Goal: Task Accomplishment & Management: Manage account settings

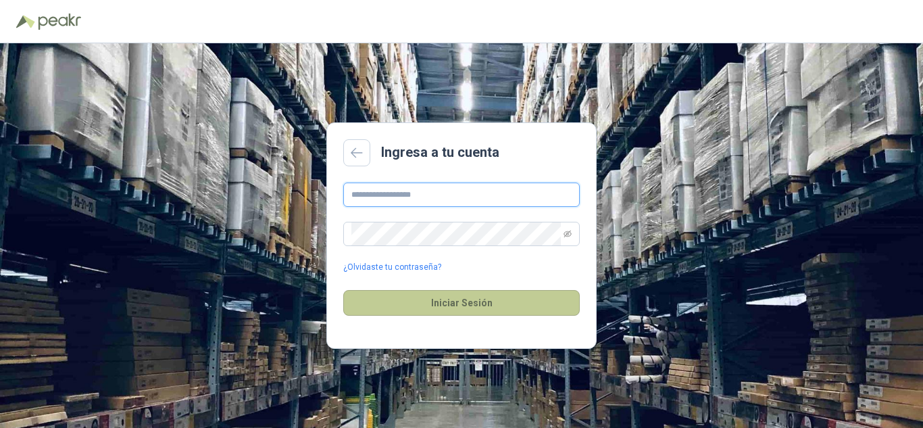
type input "**********"
click at [480, 302] on button "Iniciar Sesión" at bounding box center [461, 303] width 236 height 26
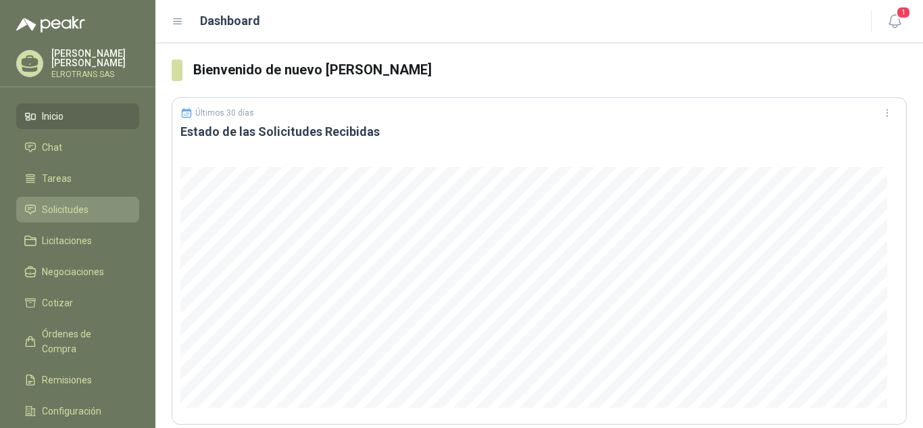
click at [53, 211] on span "Solicitudes" at bounding box center [65, 209] width 47 height 15
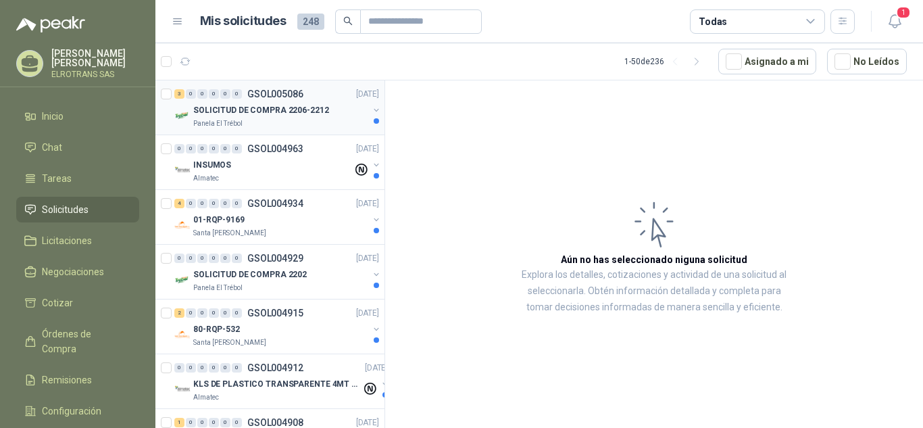
click at [249, 102] on div "SOLICITUD DE COMPRA 2206-2212" at bounding box center [280, 110] width 175 height 16
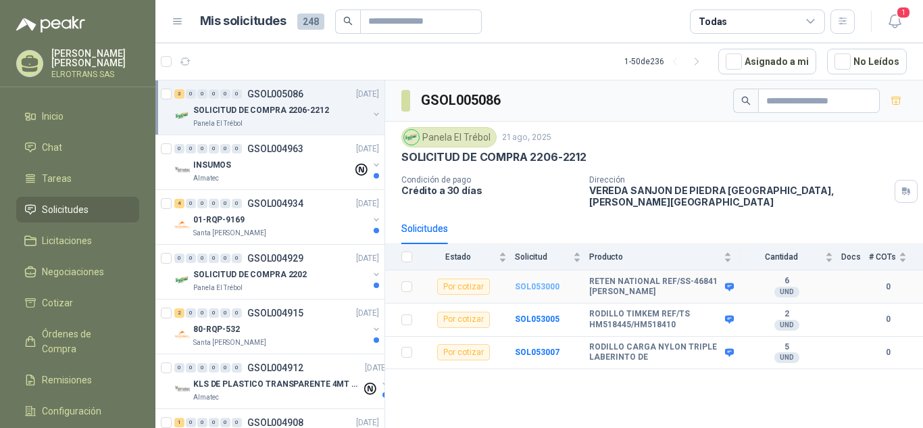
click at [536, 282] on b "SOL053000" at bounding box center [537, 286] width 45 height 9
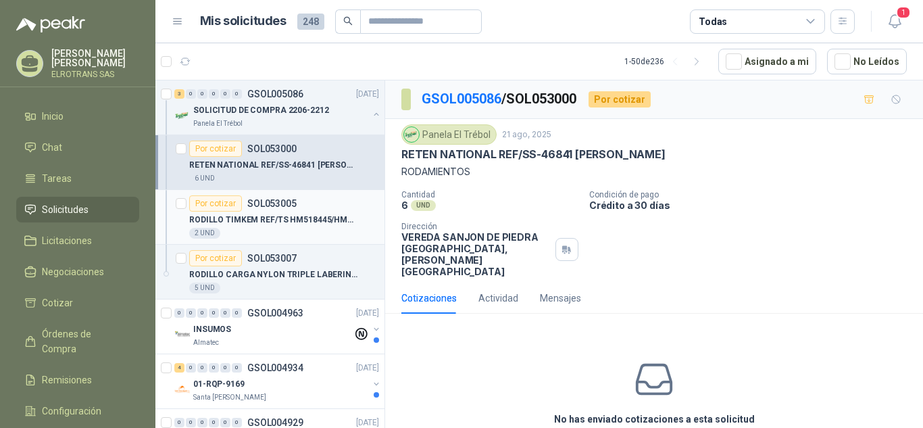
click at [261, 204] on p "SOL053005" at bounding box center [271, 203] width 49 height 9
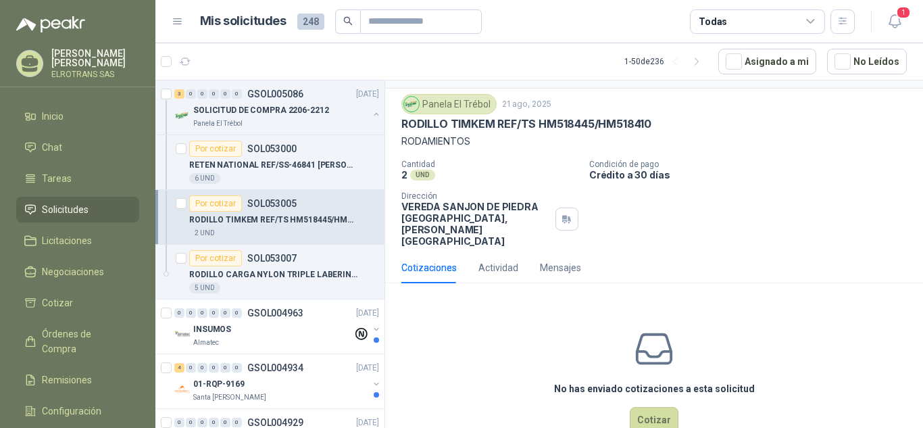
scroll to position [42, 0]
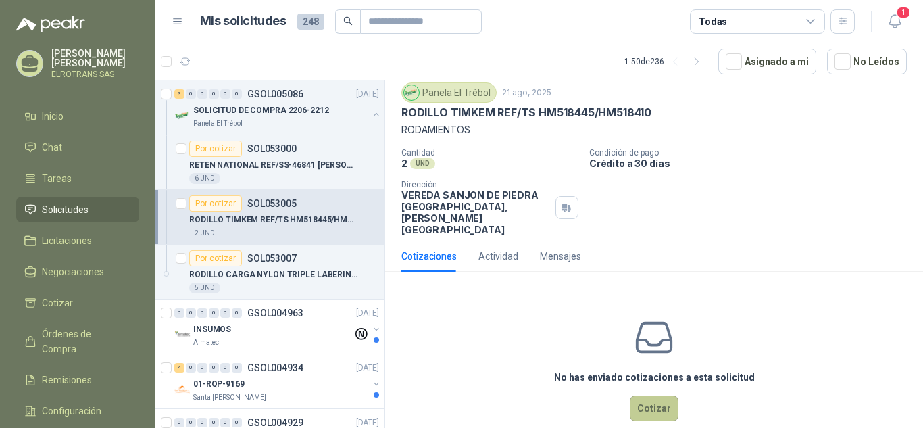
click at [661, 395] on button "Cotizar" at bounding box center [654, 408] width 49 height 26
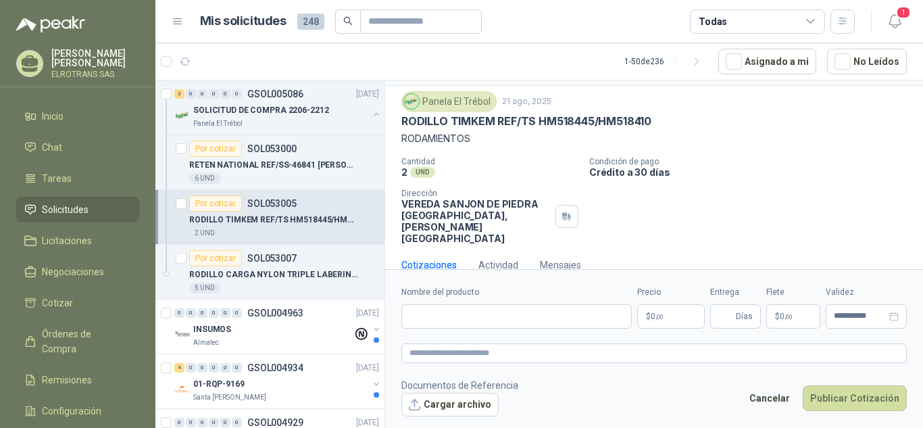
scroll to position [32, 0]
click at [477, 317] on input "Nombre del producto" at bounding box center [516, 316] width 230 height 24
type input "**********"
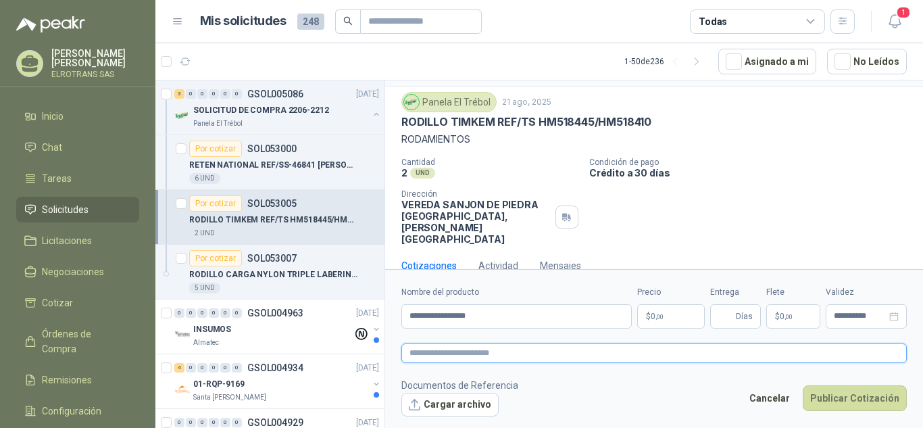
click at [439, 356] on textarea at bounding box center [653, 353] width 505 height 20
click at [490, 258] on div "Actividad" at bounding box center [498, 265] width 40 height 15
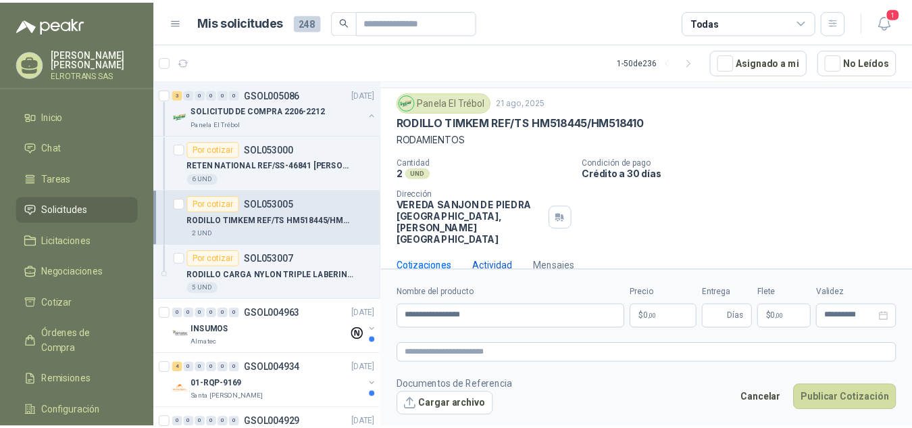
scroll to position [0, 0]
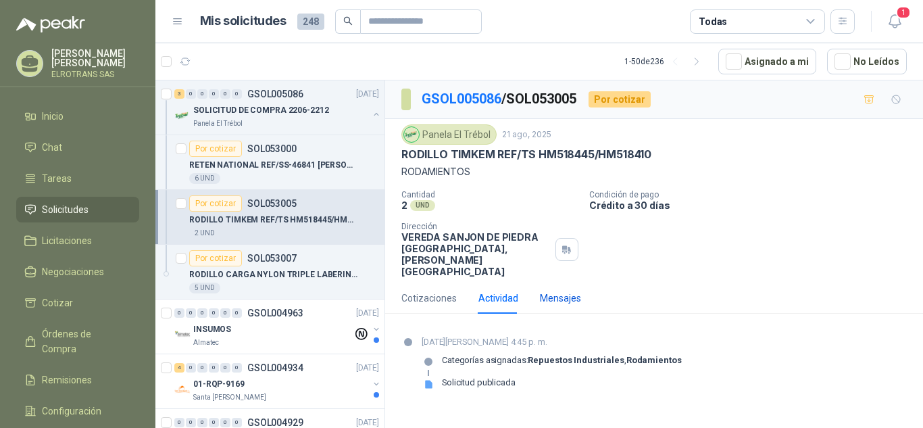
click at [553, 290] on div "Mensajes" at bounding box center [560, 297] width 41 height 15
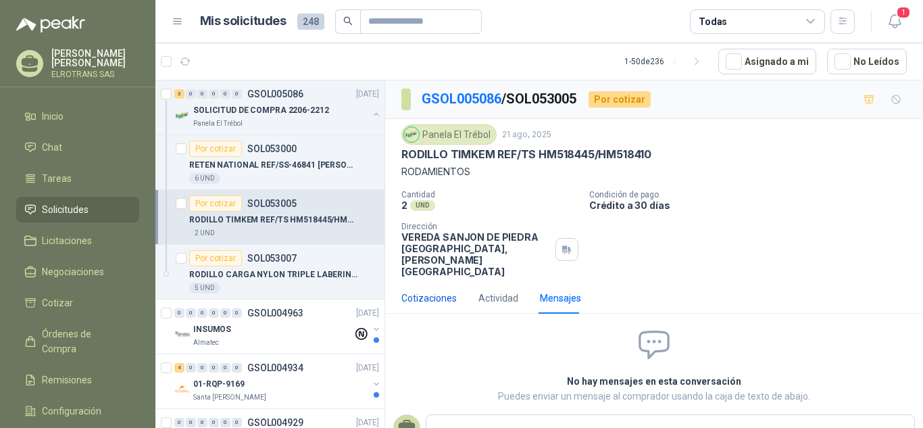
click at [413, 290] on div "Cotizaciones" at bounding box center [428, 297] width 55 height 15
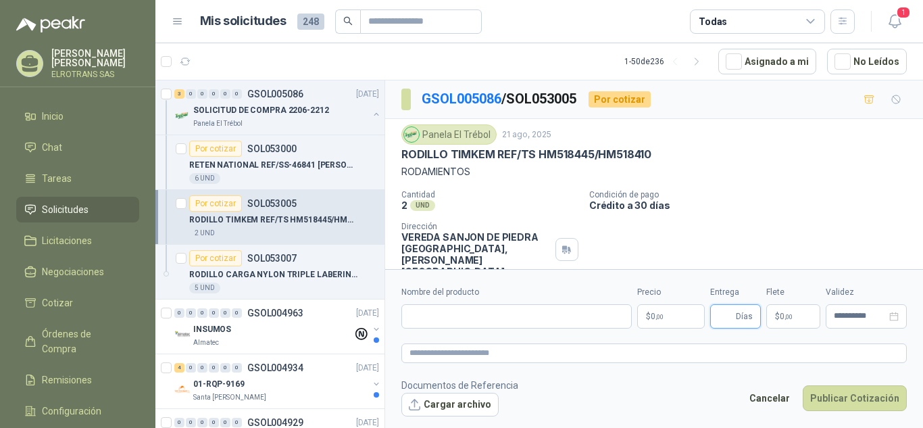
click at [726, 315] on input "Entrega" at bounding box center [725, 316] width 15 height 23
type input "*"
click at [660, 318] on body "[PERSON_NAME] ELROTRANS SAS Inicio Chat Tareas Solicitudes Licitaciones Negocia…" at bounding box center [461, 214] width 923 height 428
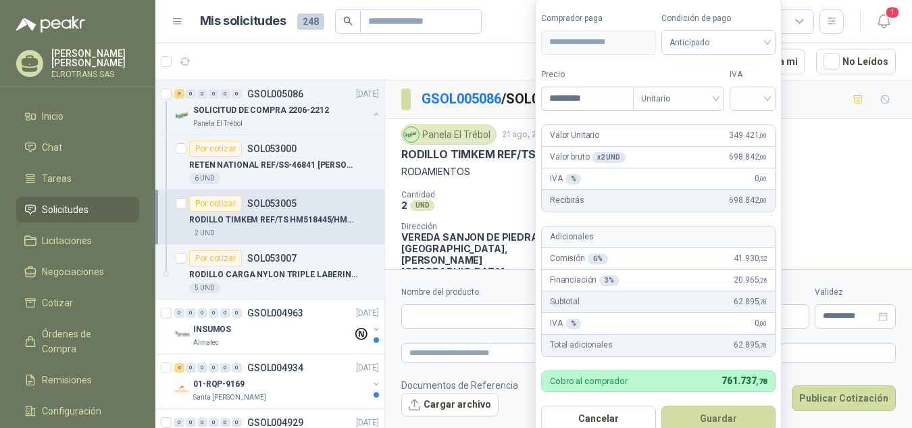
type input "*********"
click at [688, 138] on div "Valor Unitario 349.421 ,00" at bounding box center [658, 136] width 233 height 22
click at [774, 98] on div at bounding box center [753, 98] width 46 height 24
click at [769, 130] on div "19%" at bounding box center [755, 127] width 41 height 22
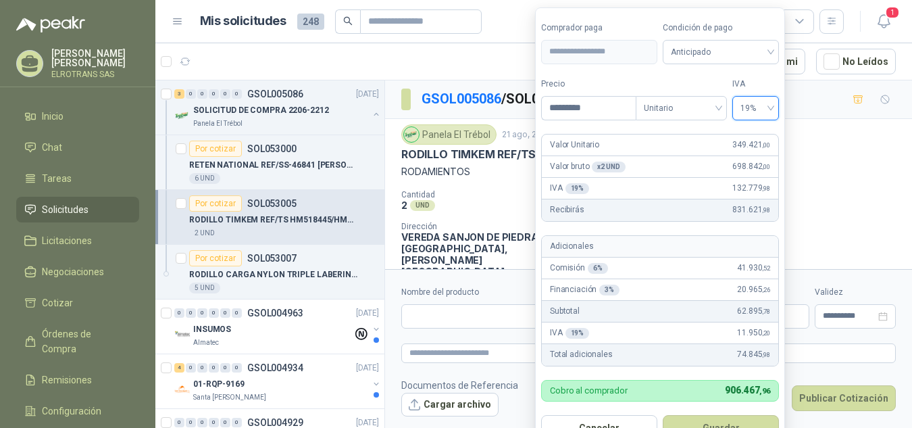
scroll to position [18, 0]
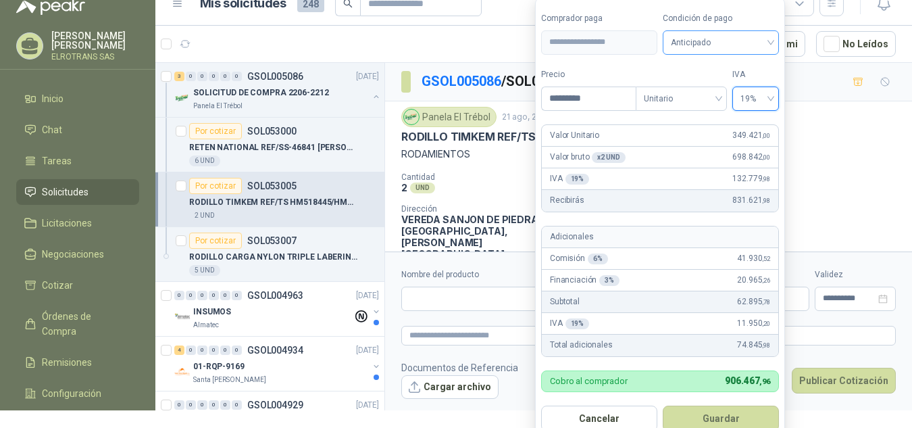
click at [769, 45] on span "Anticipado" at bounding box center [721, 42] width 100 height 20
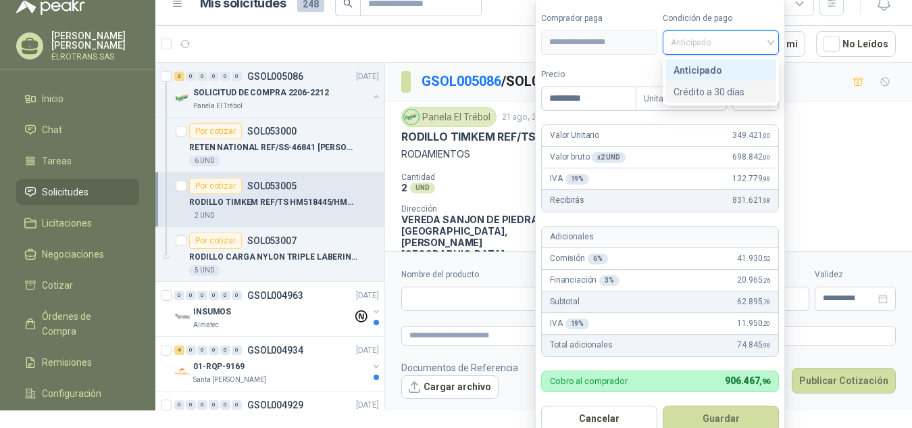
click at [732, 92] on div "Crédito a 30 días" at bounding box center [721, 91] width 95 height 15
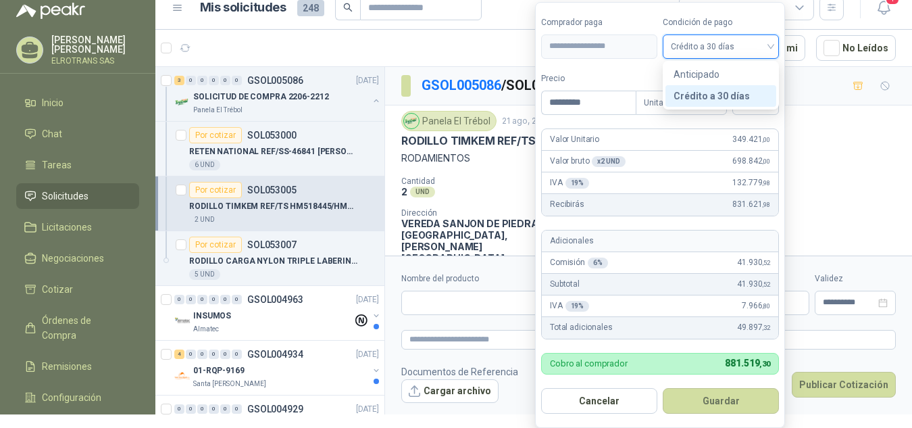
scroll to position [0, 0]
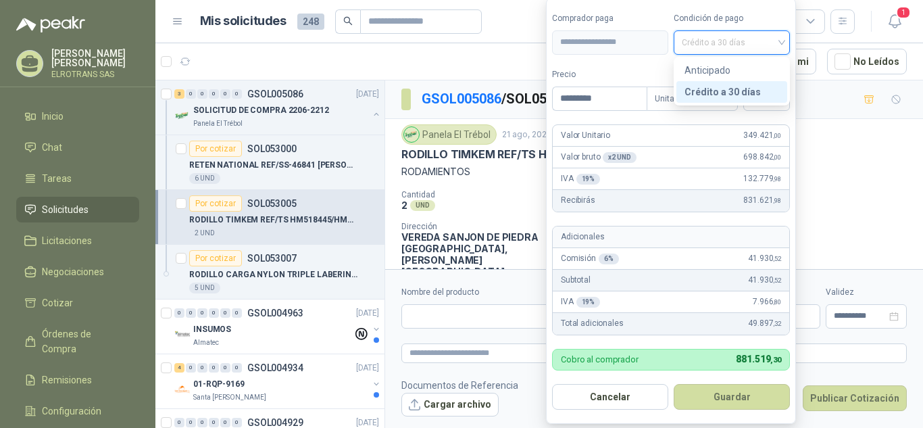
click at [772, 45] on span "Crédito a 30 días" at bounding box center [732, 42] width 100 height 20
click at [736, 74] on div "Anticipado" at bounding box center [731, 70] width 95 height 15
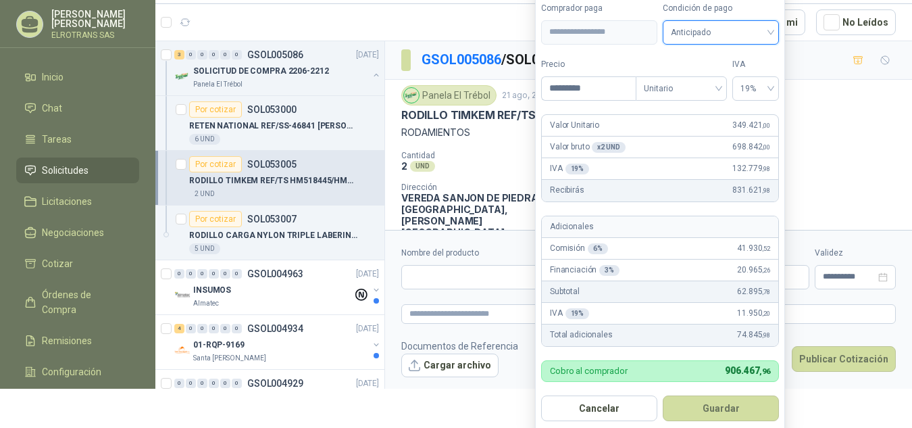
scroll to position [47, 0]
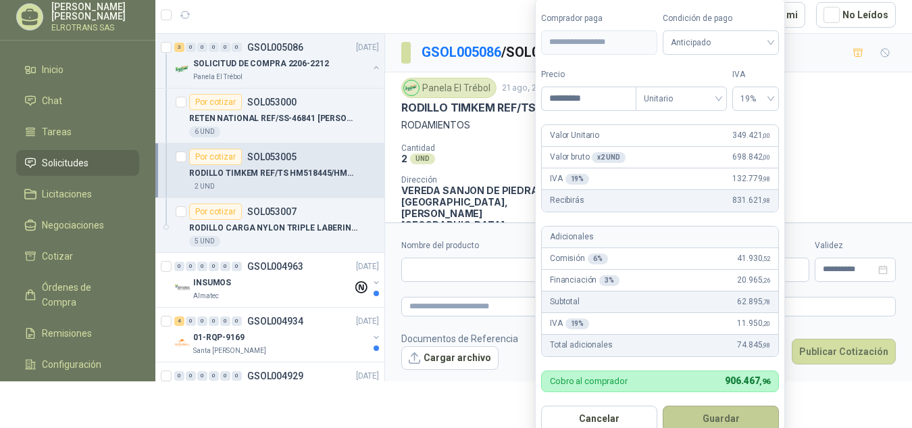
click at [713, 418] on button "Guardar" at bounding box center [721, 418] width 116 height 26
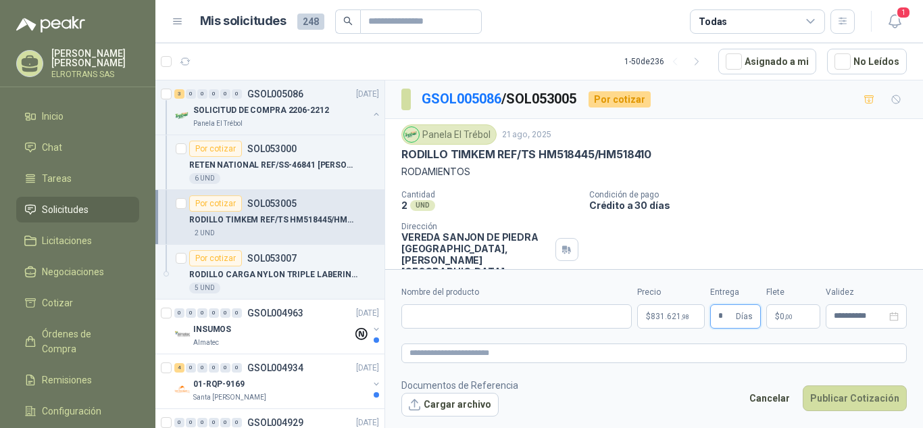
scroll to position [32, 0]
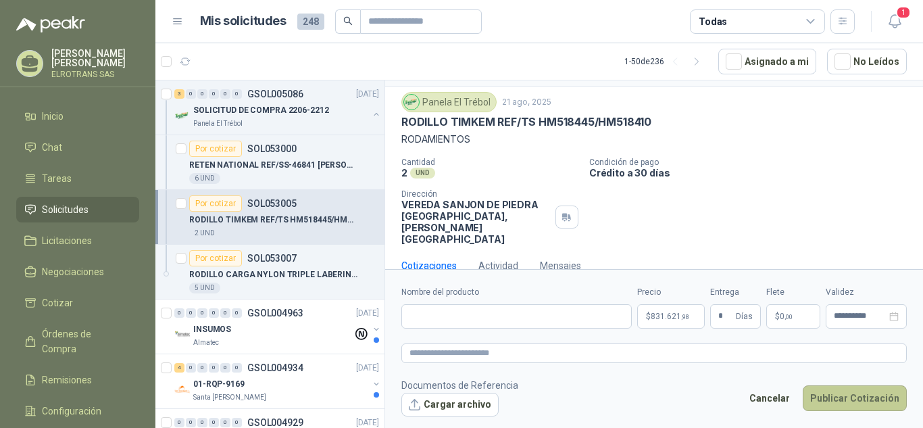
click at [860, 398] on button "Publicar Cotización" at bounding box center [855, 398] width 104 height 26
click at [525, 322] on input "Nombre del producto" at bounding box center [516, 316] width 230 height 24
type input "**********"
click at [840, 401] on button "Publicar Cotización" at bounding box center [855, 398] width 104 height 26
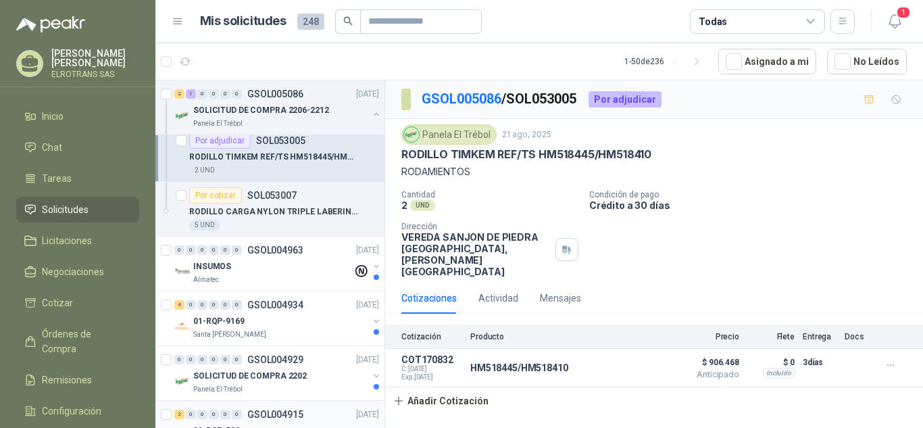
scroll to position [0, 0]
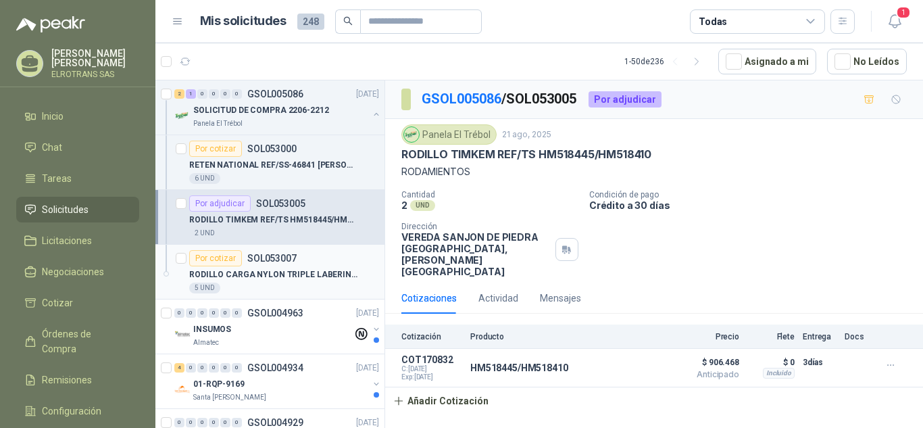
click at [267, 272] on p "RODILLO CARGA NYLON TRIPLE LABERINTO DE" at bounding box center [273, 274] width 168 height 13
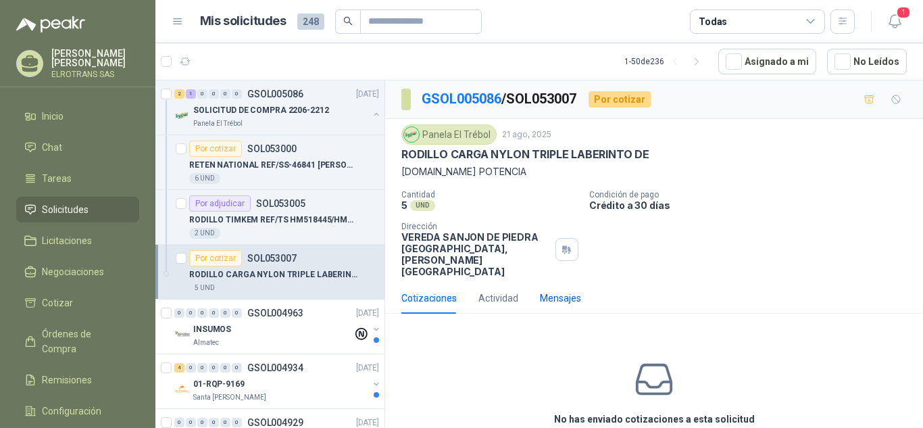
click at [562, 290] on div "Mensajes" at bounding box center [560, 297] width 41 height 15
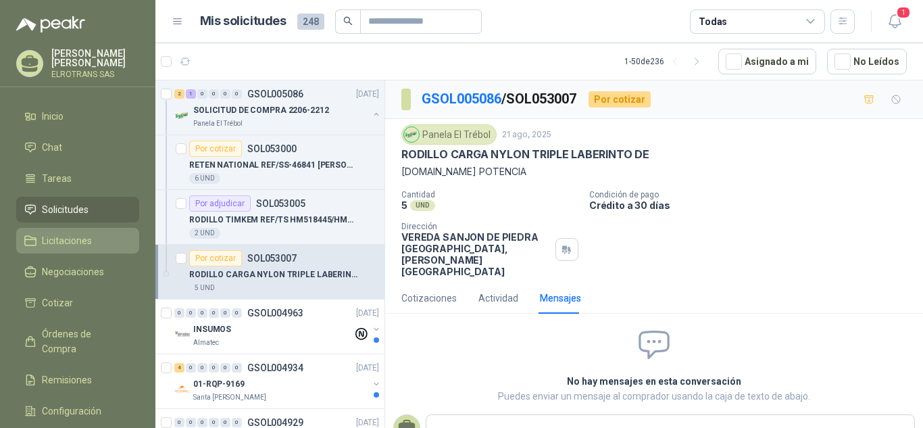
click at [76, 234] on span "Licitaciones" at bounding box center [67, 240] width 50 height 15
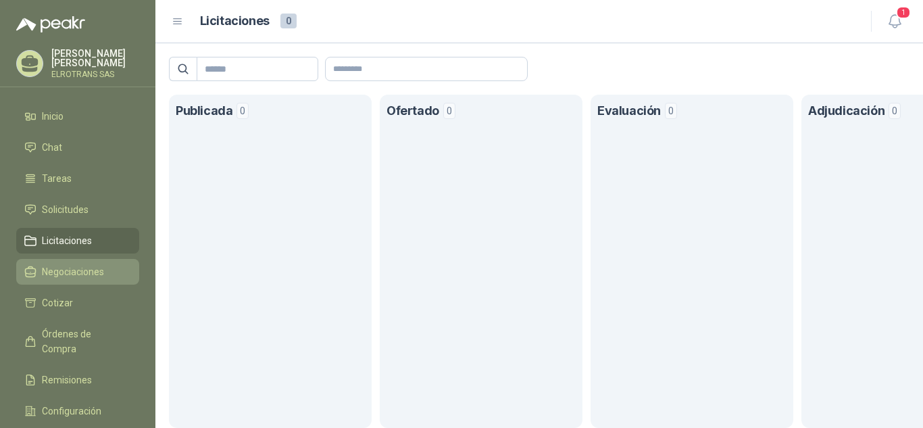
click at [91, 266] on span "Negociaciones" at bounding box center [73, 271] width 62 height 15
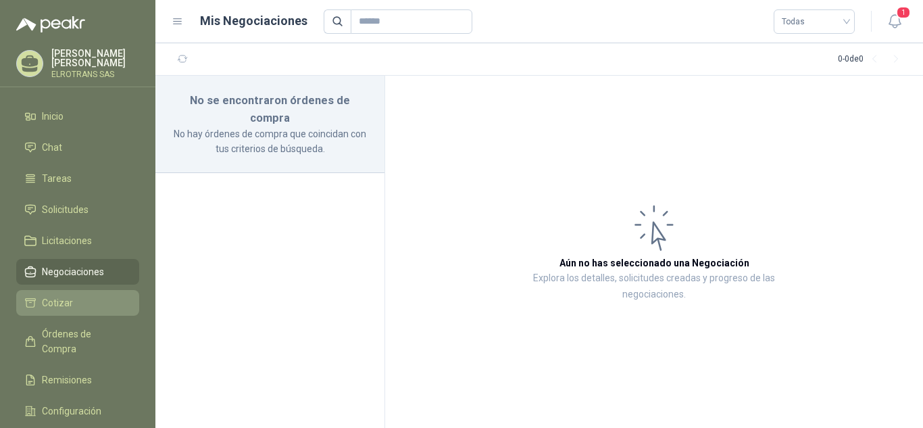
click at [60, 297] on span "Cotizar" at bounding box center [57, 302] width 31 height 15
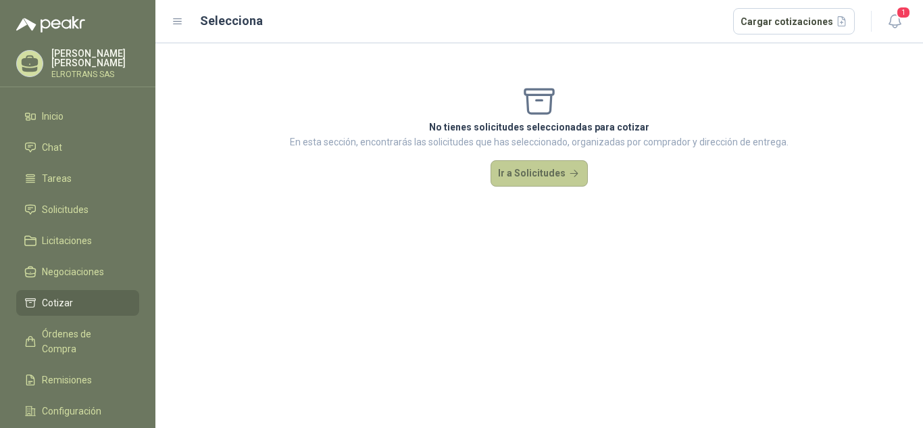
click at [522, 174] on button "Ir a Solicitudes" at bounding box center [538, 173] width 97 height 27
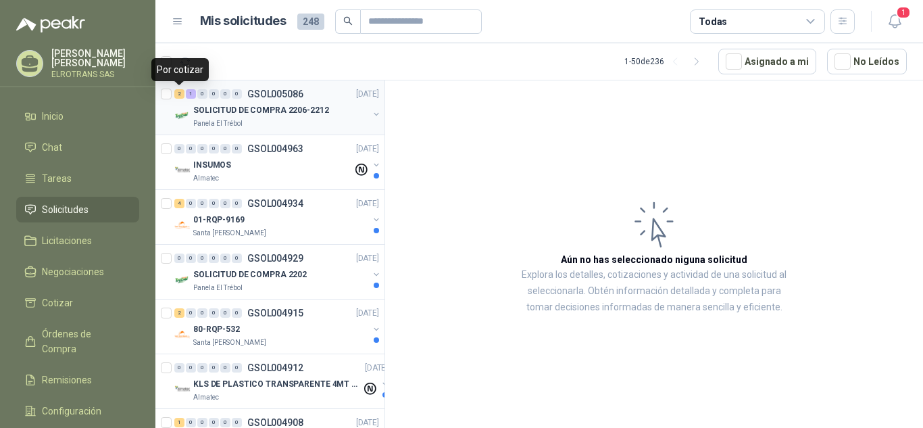
click at [178, 93] on div "2" at bounding box center [179, 93] width 10 height 9
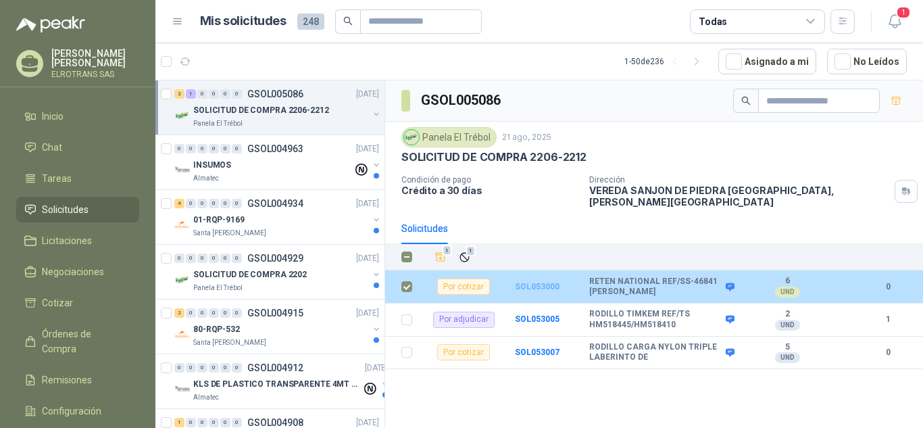
click at [550, 282] on b "SOL053000" at bounding box center [537, 286] width 45 height 9
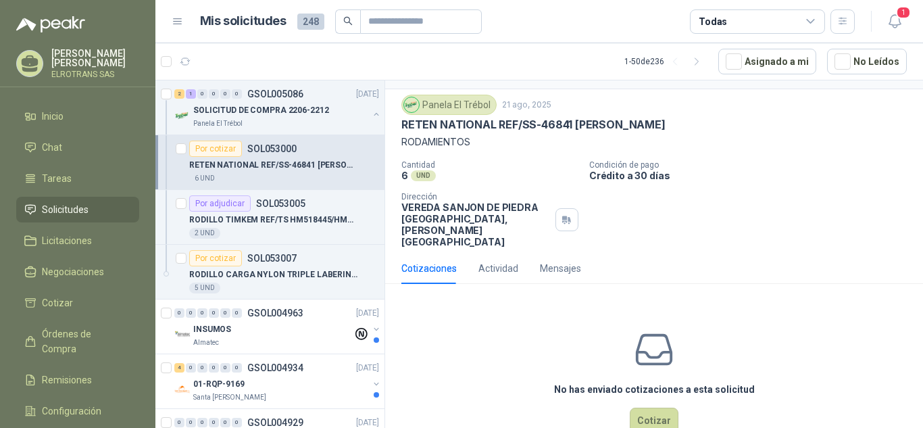
scroll to position [42, 0]
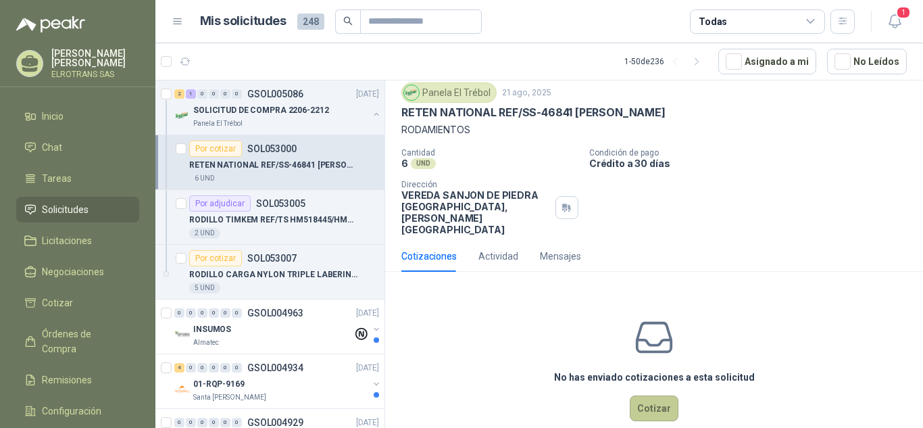
click at [656, 395] on button "Cotizar" at bounding box center [654, 408] width 49 height 26
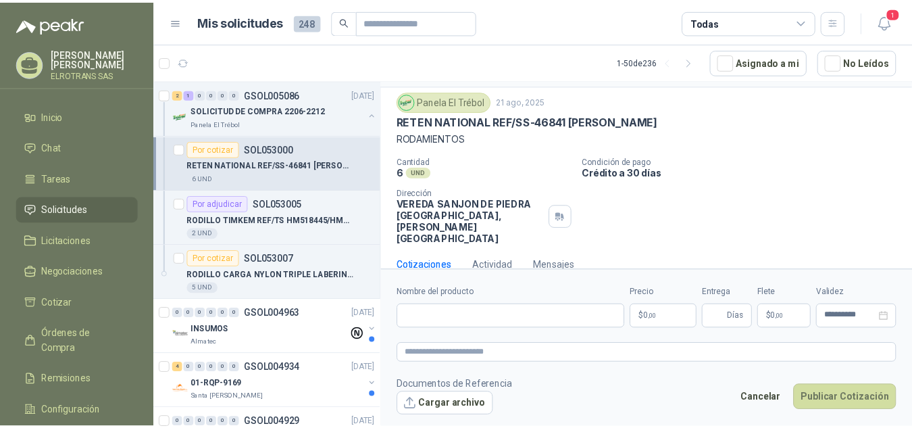
scroll to position [32, 0]
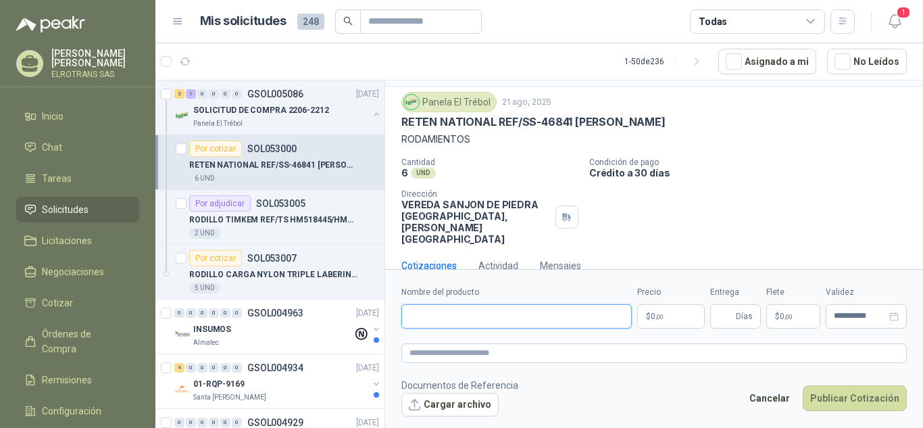
click at [477, 320] on input "Nombre del producto" at bounding box center [516, 316] width 230 height 24
drag, startPoint x: 494, startPoint y: 314, endPoint x: 447, endPoint y: 314, distance: 46.6
click at [447, 314] on input "**********" at bounding box center [516, 316] width 230 height 24
type input "**********"
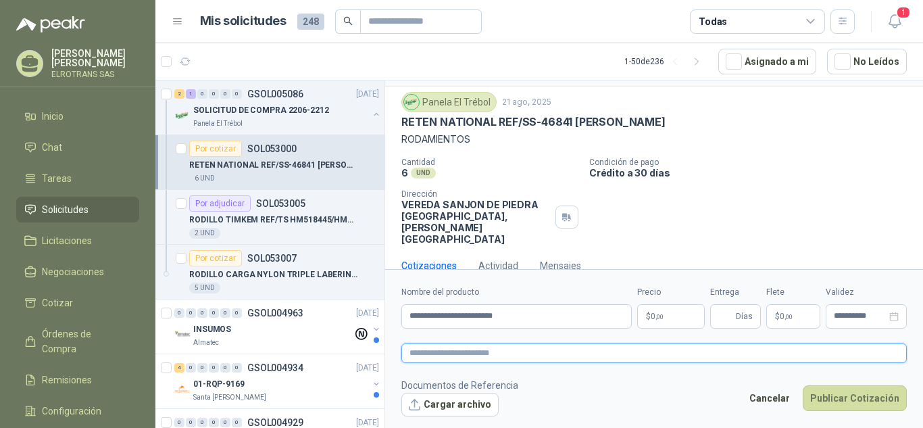
click at [445, 356] on textarea at bounding box center [653, 353] width 505 height 20
type textarea "*"
type textarea "**"
type textarea "***"
type textarea "****"
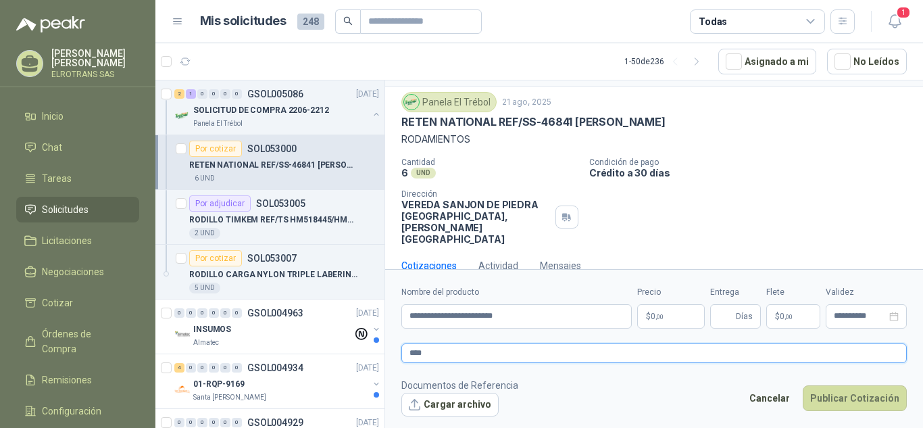
type textarea "*****"
type textarea "*******"
type textarea "********"
type textarea "*********"
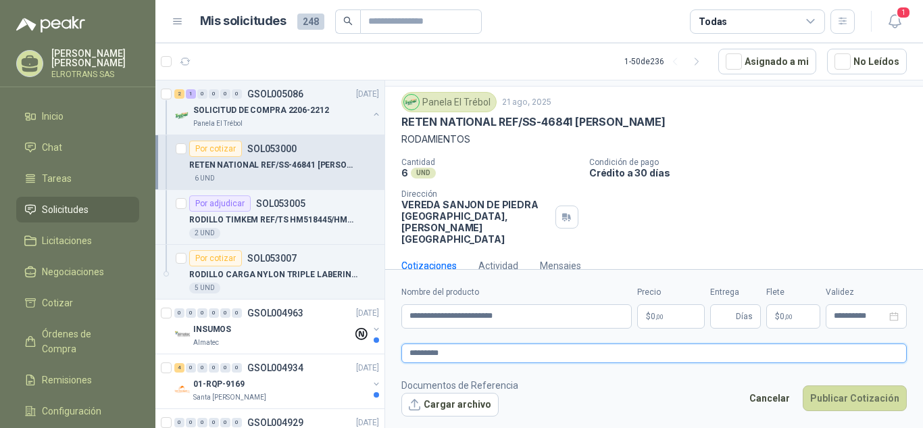
type textarea "**********"
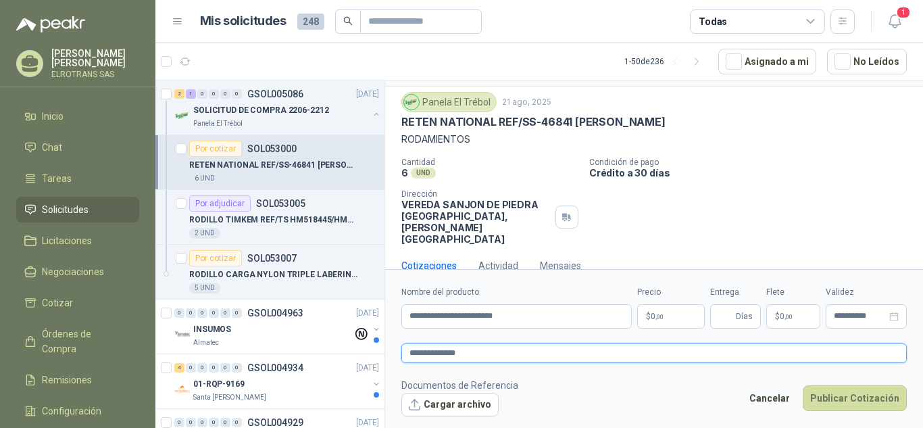
type textarea "**********"
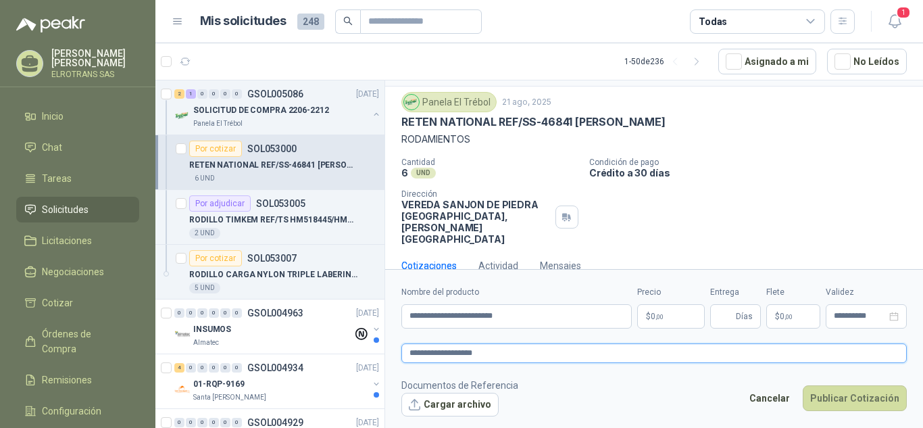
type textarea "**********"
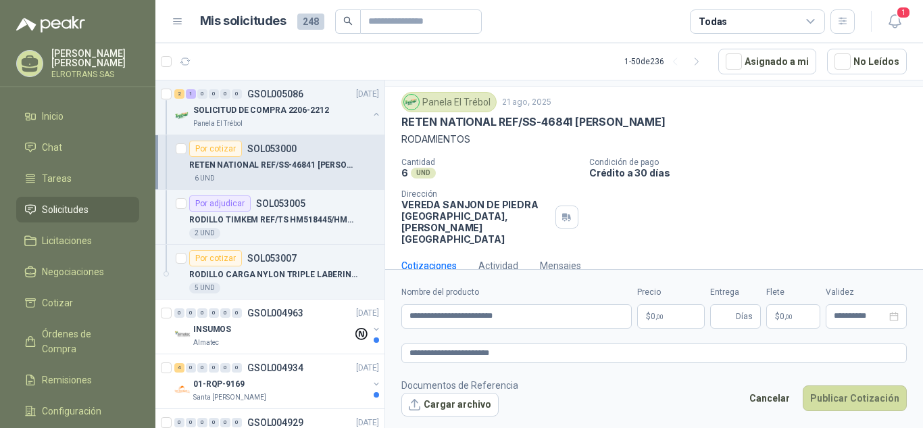
click at [652, 320] on body "[PERSON_NAME] ELROTRANS SAS Inicio Chat Tareas Solicitudes Licitaciones Negocia…" at bounding box center [461, 214] width 923 height 428
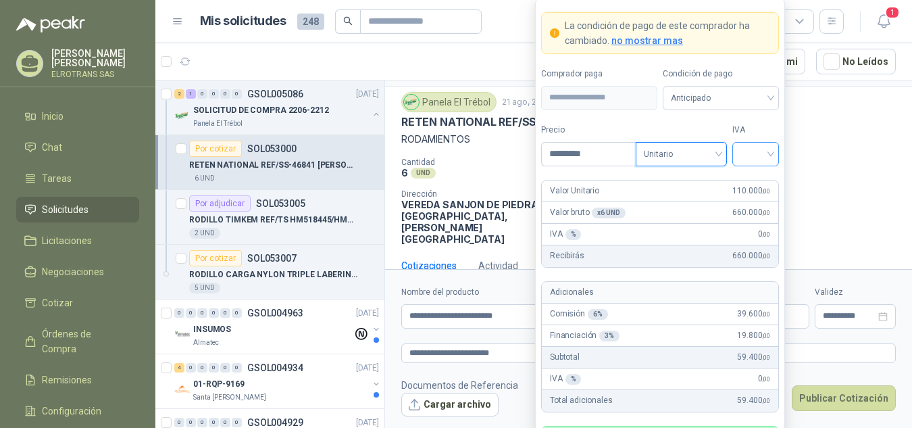
click at [767, 159] on input "search" at bounding box center [755, 153] width 30 height 20
click at [751, 183] on div "19%" at bounding box center [755, 181] width 25 height 15
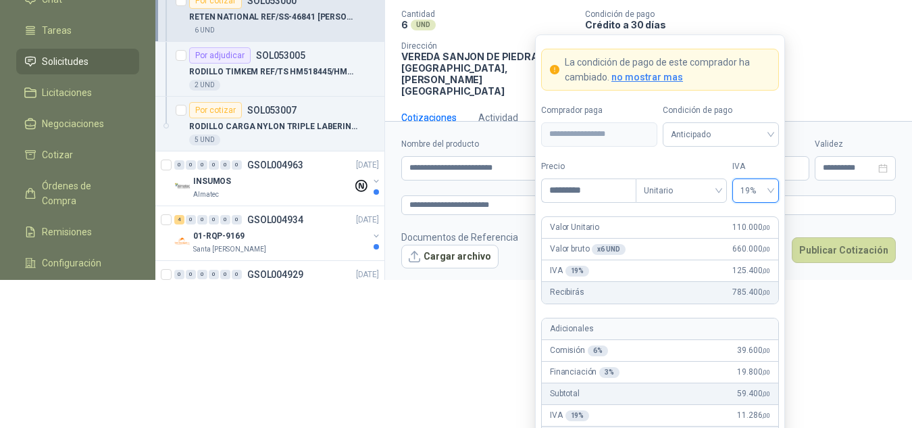
scroll to position [184, 0]
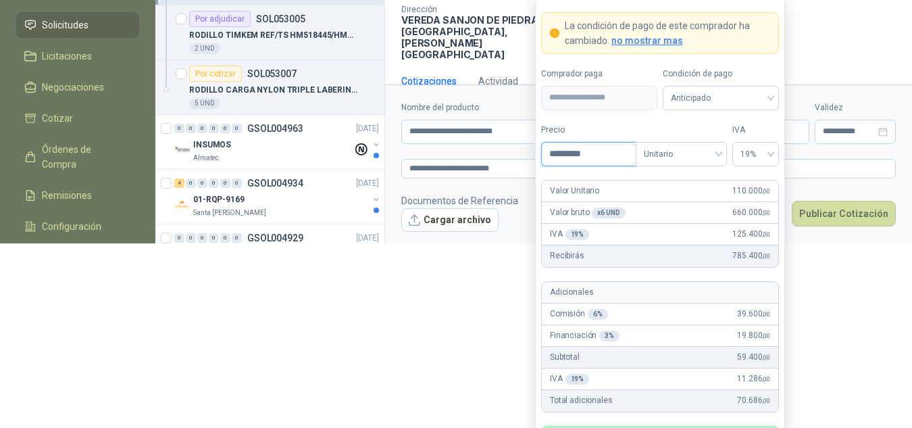
drag, startPoint x: 554, startPoint y: 153, endPoint x: 509, endPoint y: 154, distance: 45.3
click at [510, 154] on body "[PERSON_NAME] ELROTRANS SAS Inicio Chat Tareas Solicitudes Licitaciones Negocia…" at bounding box center [456, 30] width 912 height 428
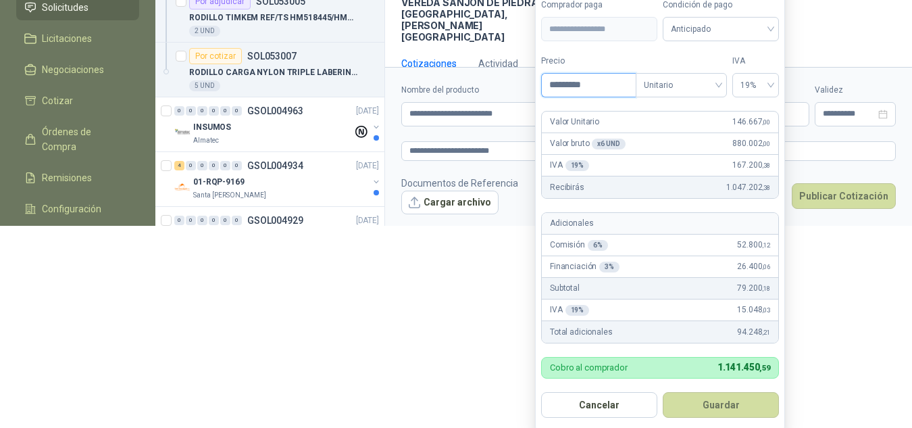
scroll to position [204, 0]
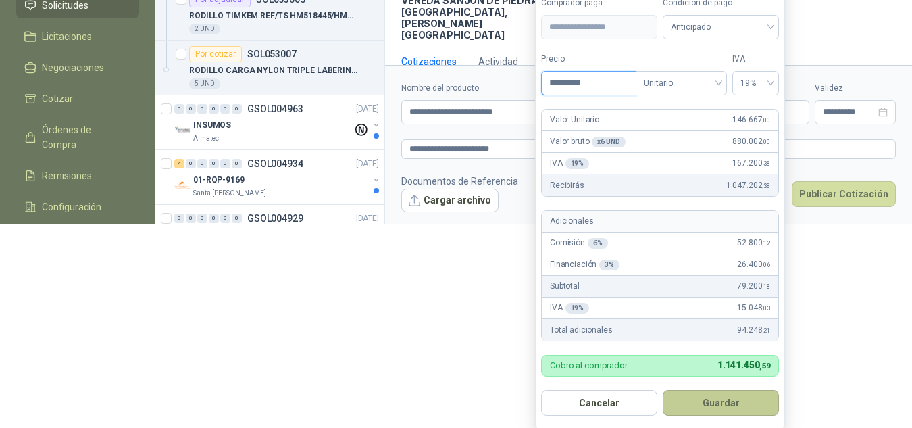
type input "*********"
click at [723, 406] on button "Guardar" at bounding box center [721, 403] width 116 height 26
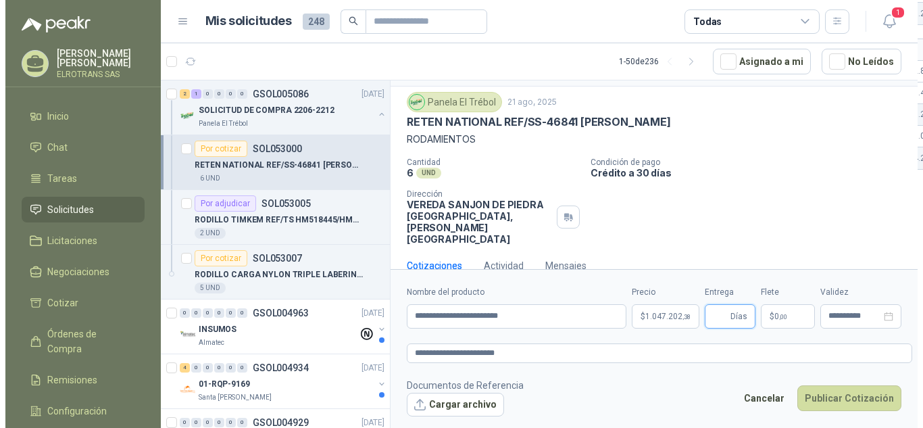
scroll to position [0, 0]
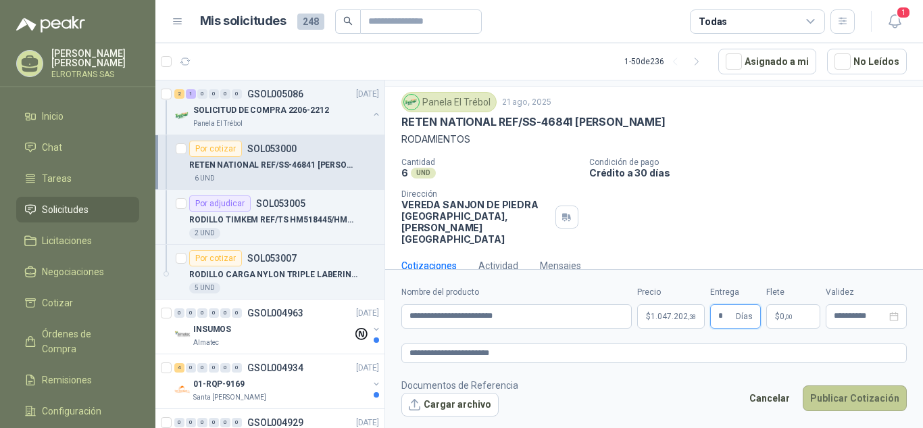
type input "*"
click at [840, 402] on button "Publicar Cotización" at bounding box center [855, 398] width 104 height 26
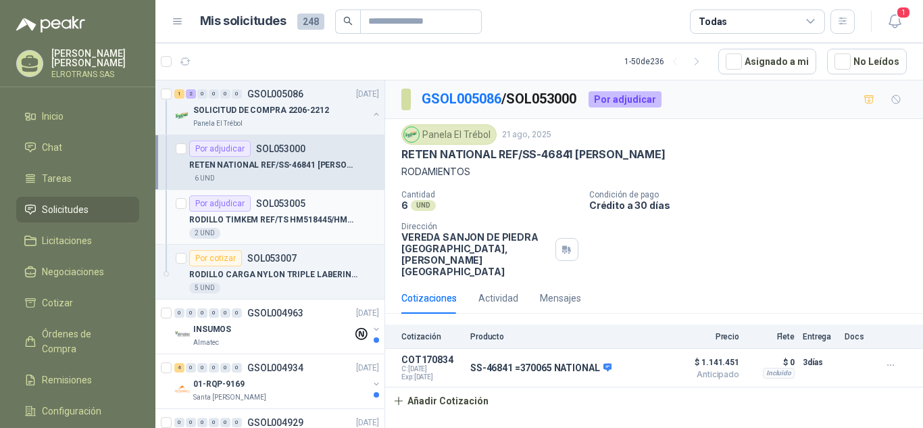
click at [261, 210] on div "Por adjudicar SOL053005" at bounding box center [247, 203] width 116 height 16
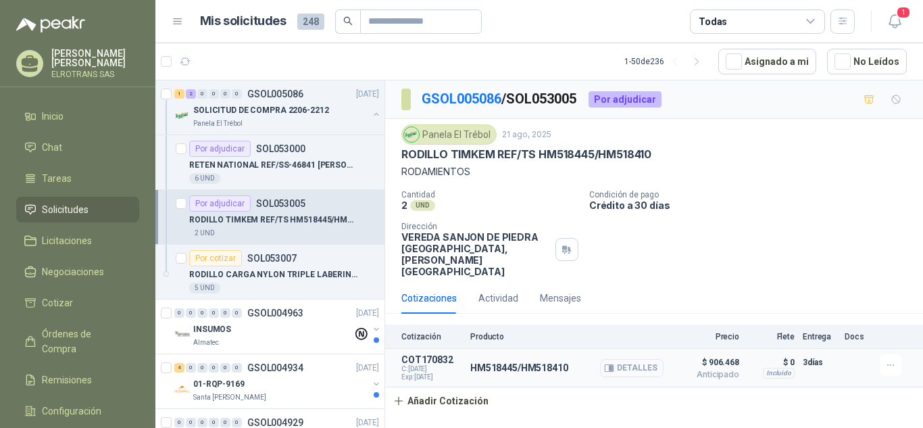
click at [628, 359] on button "Detalles" at bounding box center [632, 368] width 64 height 18
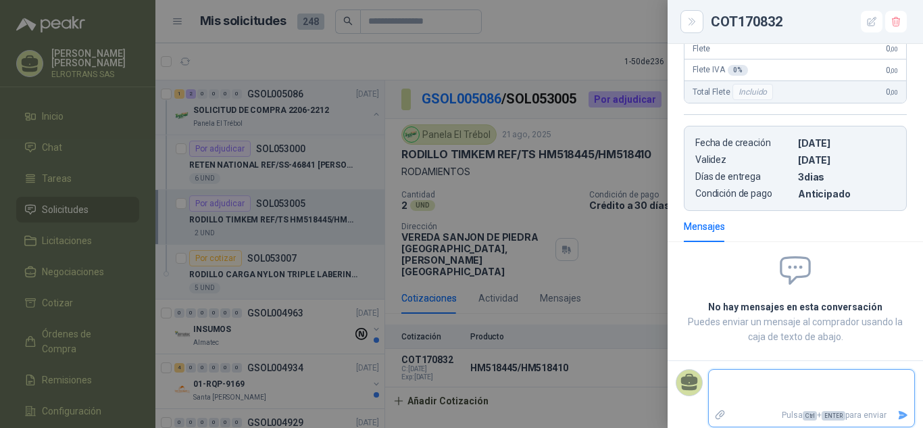
scroll to position [428, 0]
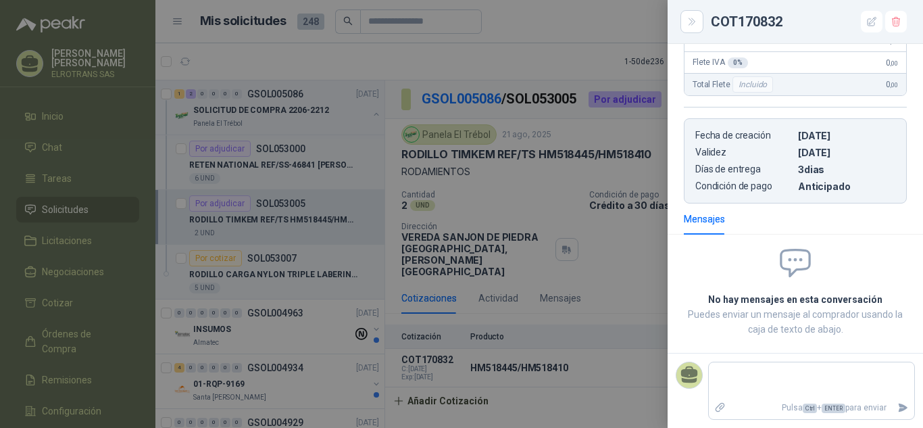
click at [95, 157] on div at bounding box center [461, 214] width 923 height 428
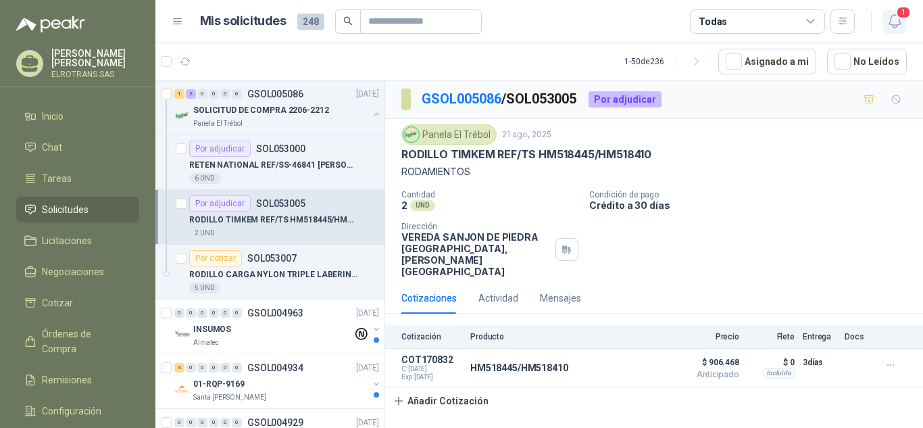
click at [902, 14] on span "1" at bounding box center [903, 12] width 15 height 13
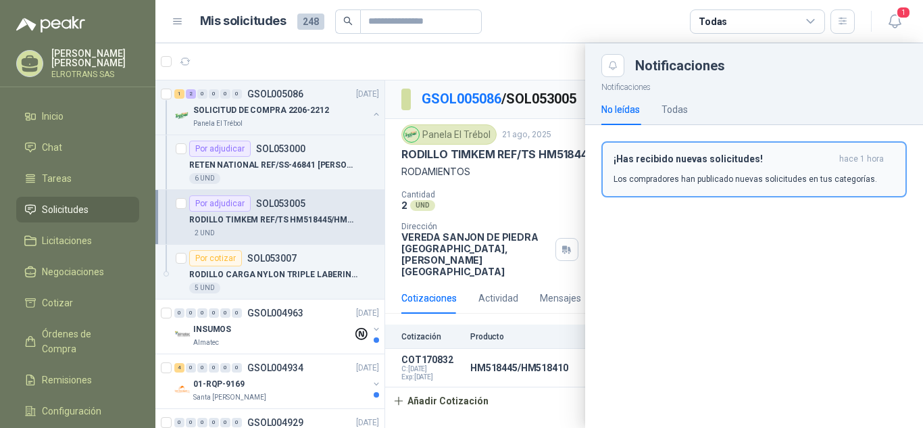
click at [693, 179] on p "Los compradores han publicado nuevas solicitudes en tus categorías." at bounding box center [744, 179] width 263 height 12
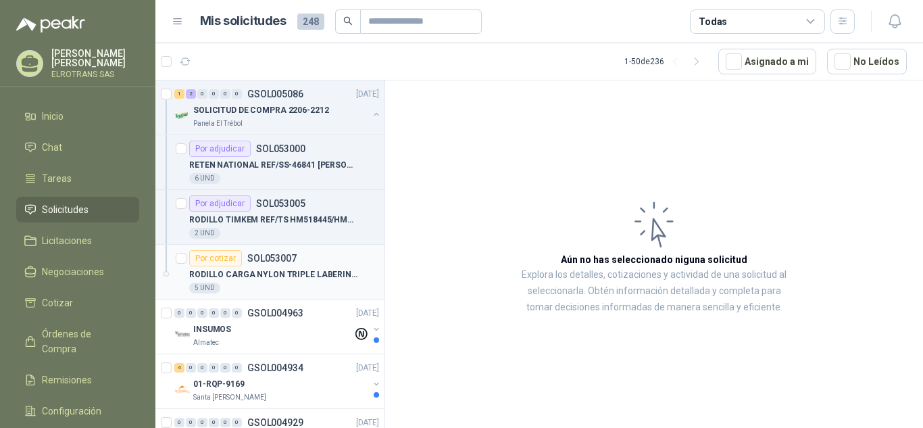
click at [260, 260] on p "SOL053007" at bounding box center [271, 257] width 49 height 9
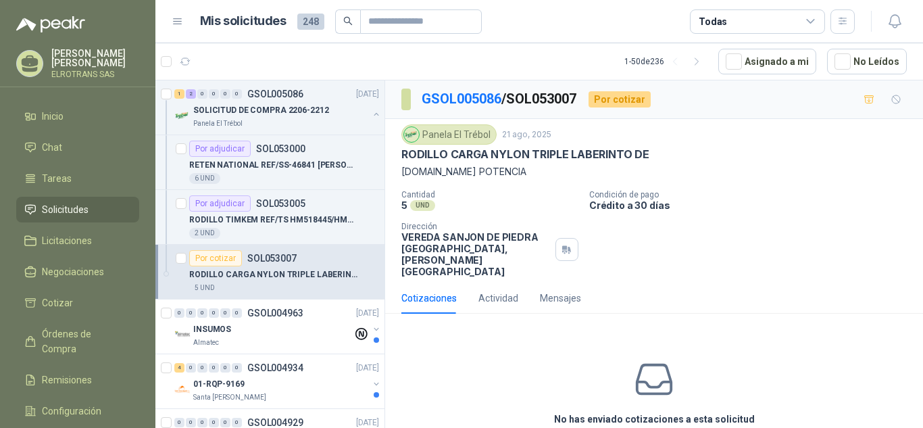
scroll to position [42, 0]
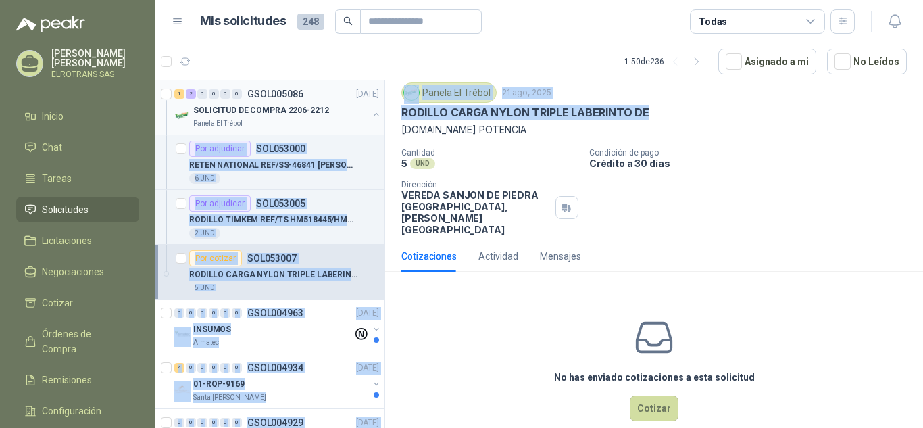
drag, startPoint x: 655, startPoint y: 111, endPoint x: 369, endPoint y: 119, distance: 285.9
click at [369, 119] on div "1 2 0 0 0 0 GSOL005086 [DATE] SOLICITUD DE COMPRA 2206-2212 Panela El Trébol Po…" at bounding box center [538, 256] width 767 height 353
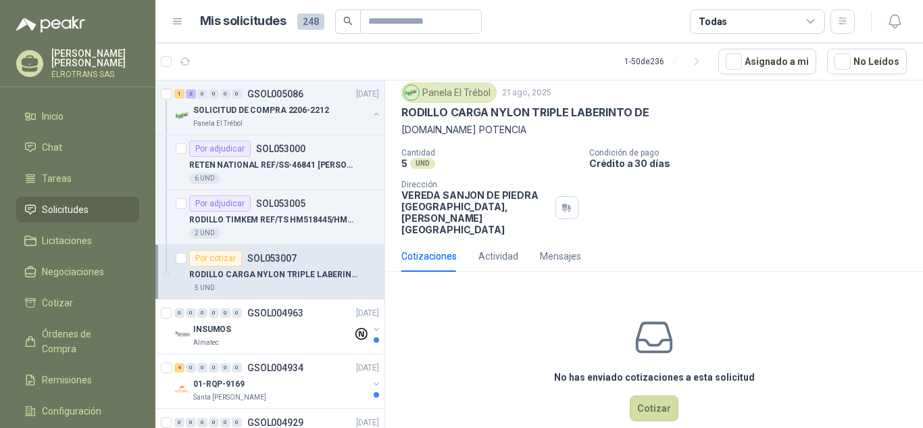
click at [527, 166] on div "5 UND" at bounding box center [489, 162] width 177 height 11
click at [55, 110] on span "Inicio" at bounding box center [53, 116] width 22 height 15
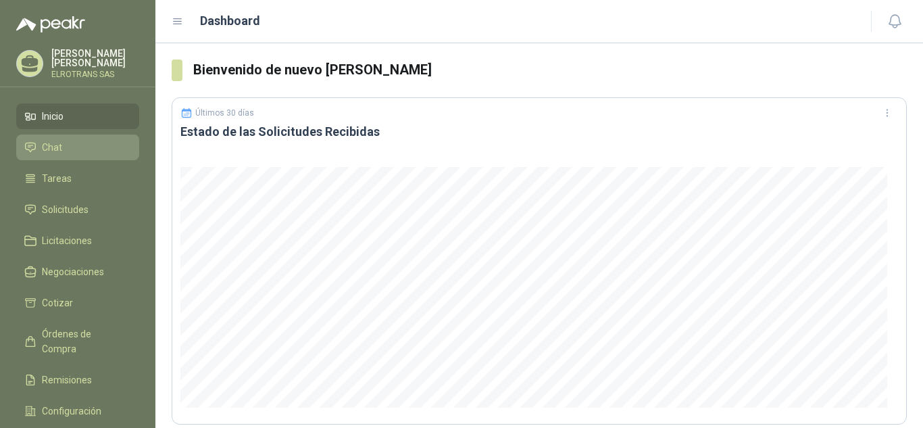
click at [47, 147] on span "Chat" at bounding box center [52, 147] width 20 height 15
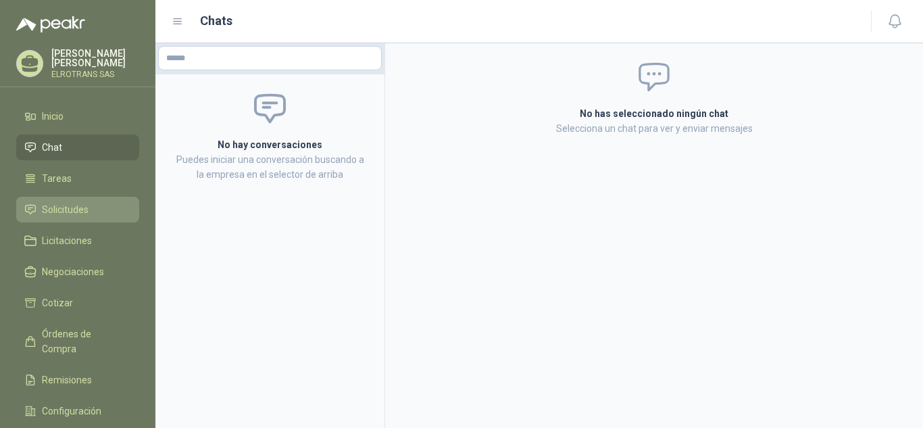
click at [72, 206] on span "Solicitudes" at bounding box center [65, 209] width 47 height 15
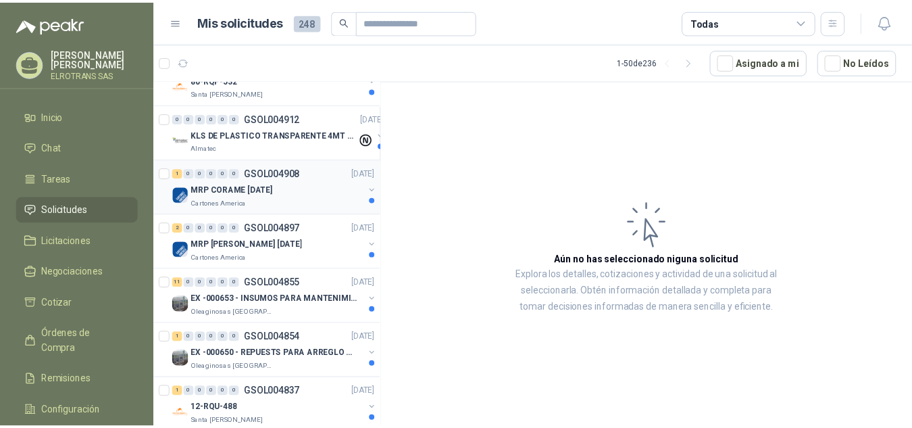
scroll to position [270, 0]
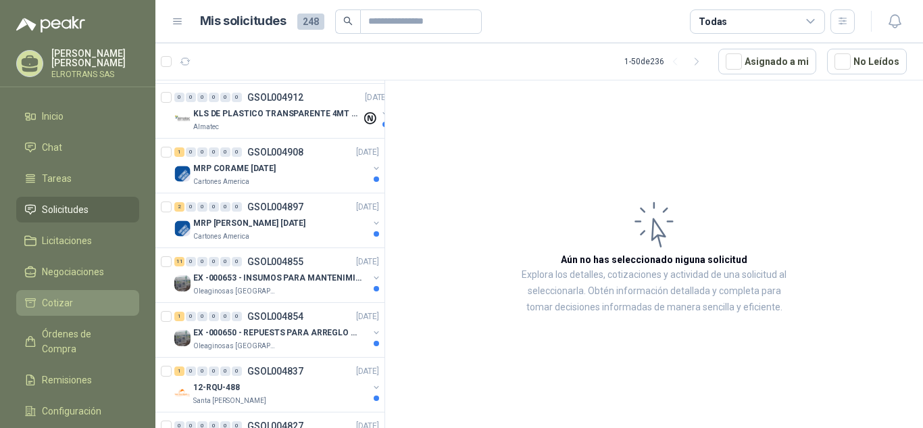
click at [60, 303] on span "Cotizar" at bounding box center [57, 302] width 31 height 15
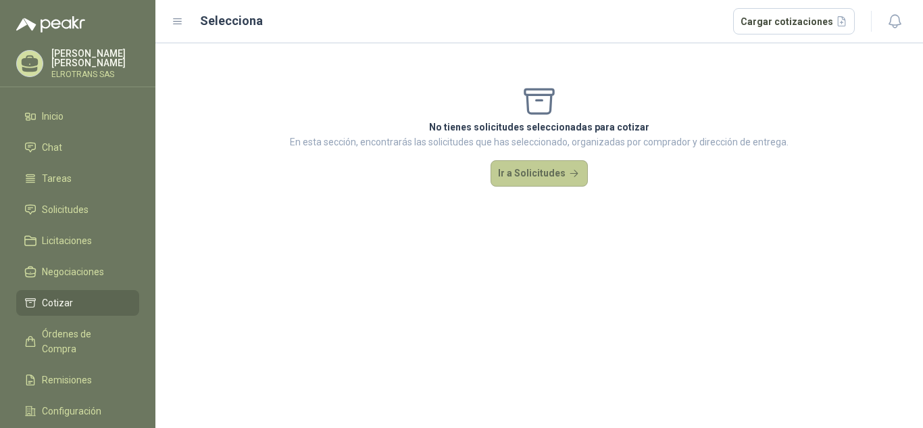
click at [515, 180] on button "Ir a Solicitudes" at bounding box center [538, 173] width 97 height 27
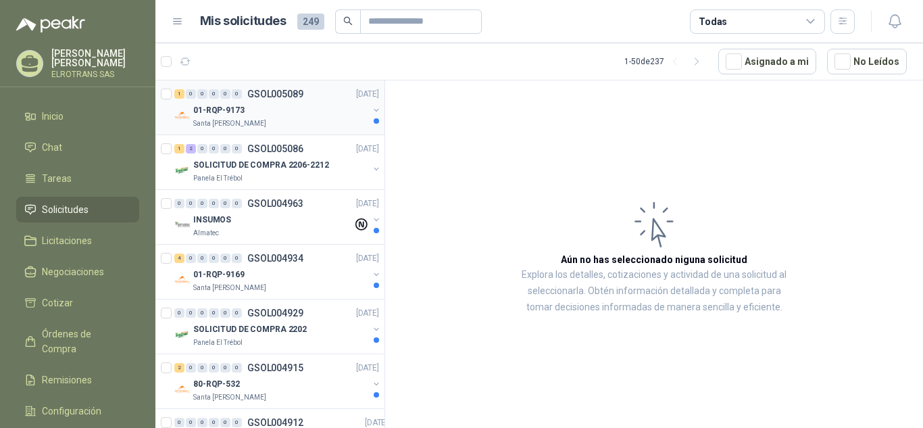
click at [226, 110] on p "01-RQP-9173" at bounding box center [218, 110] width 51 height 13
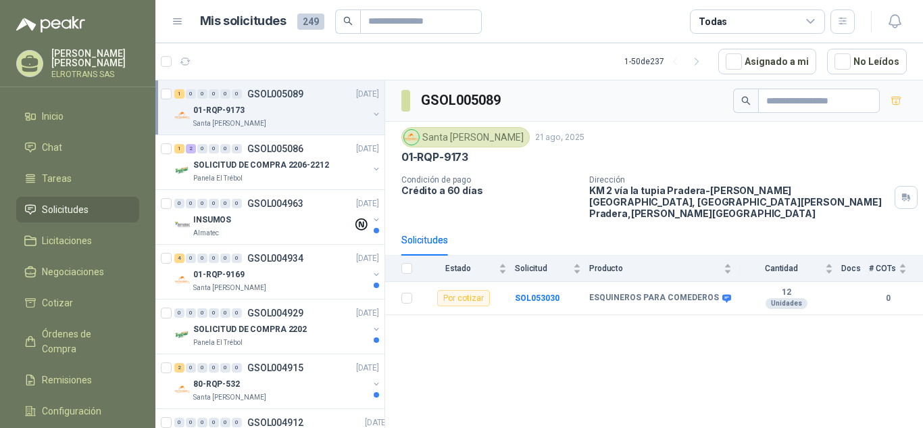
click at [371, 112] on button "button" at bounding box center [376, 114] width 11 height 11
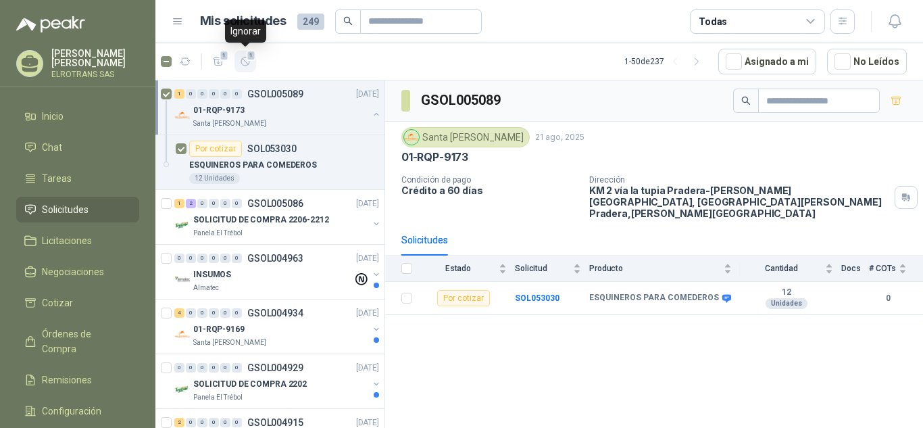
click at [249, 61] on span "1" at bounding box center [251, 55] width 9 height 11
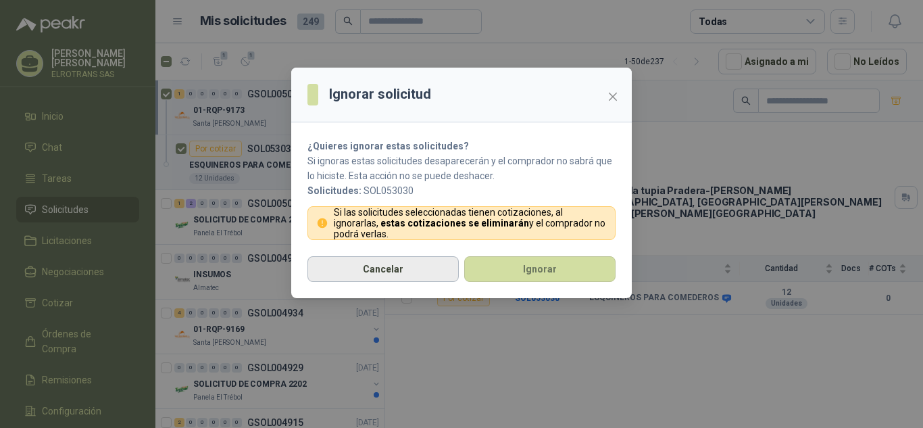
click at [377, 266] on button "Cancelar" at bounding box center [382, 269] width 151 height 26
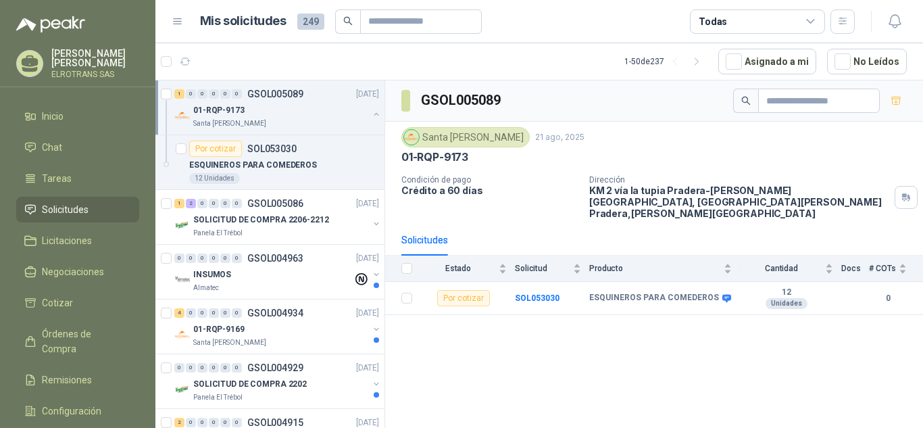
click at [176, 24] on icon at bounding box center [178, 22] width 12 height 12
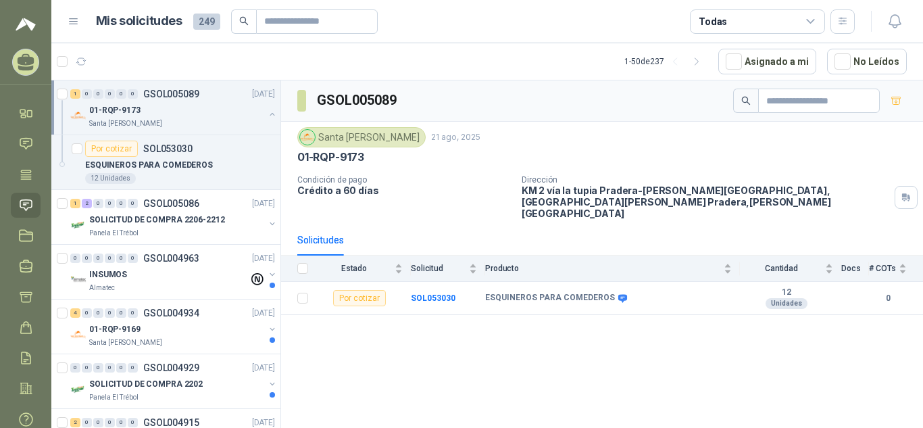
click at [74, 19] on icon at bounding box center [74, 21] width 8 height 5
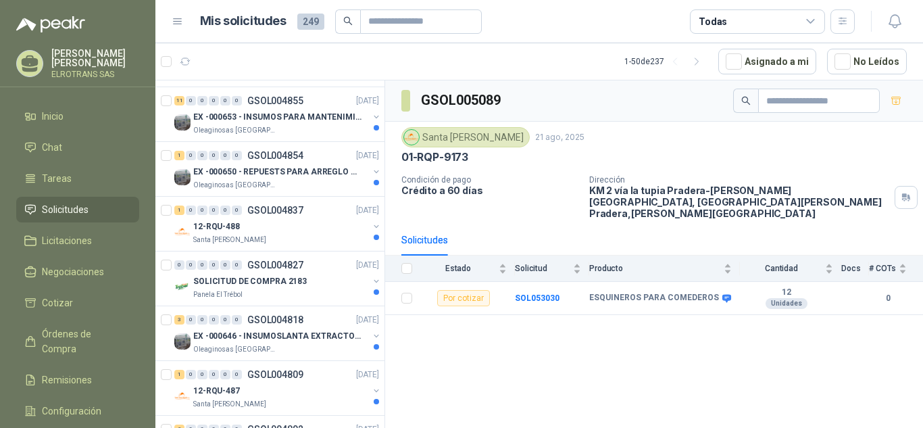
scroll to position [608, 0]
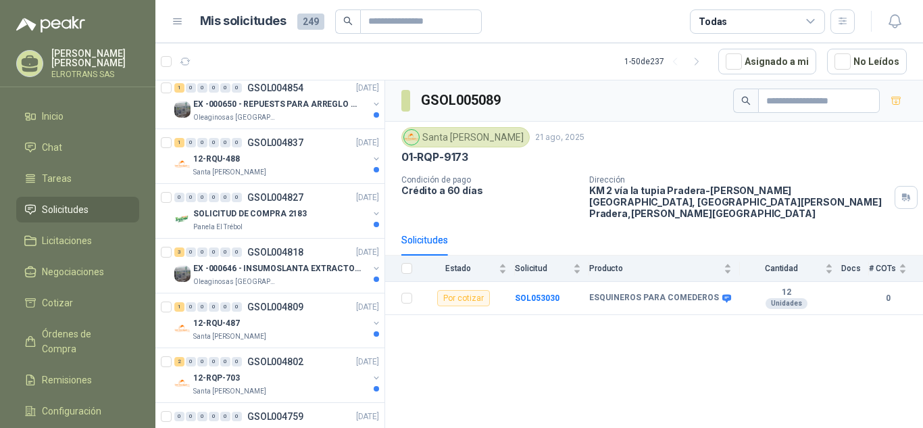
click at [82, 64] on p "[PERSON_NAME]" at bounding box center [95, 58] width 88 height 19
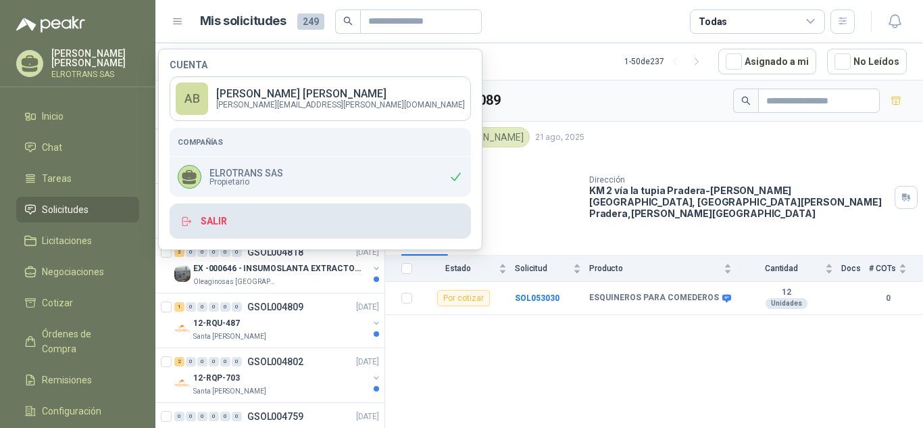
click at [224, 217] on button "Salir" at bounding box center [320, 220] width 301 height 35
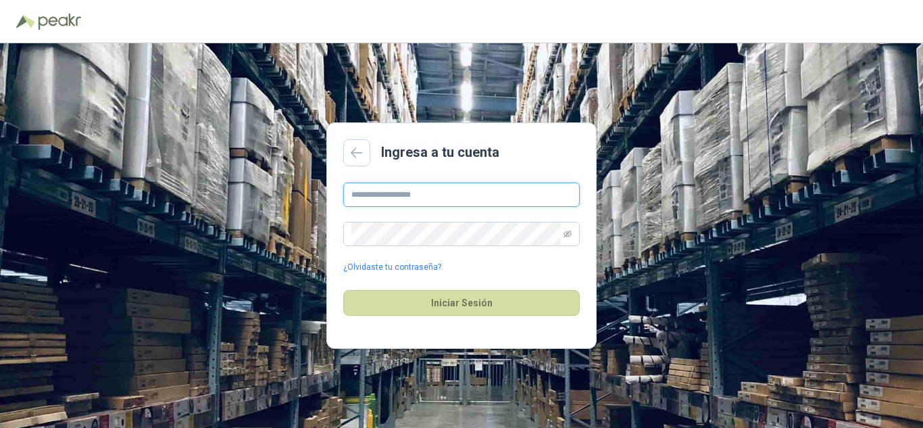
type input "**********"
